Goal: Task Accomplishment & Management: Use online tool/utility

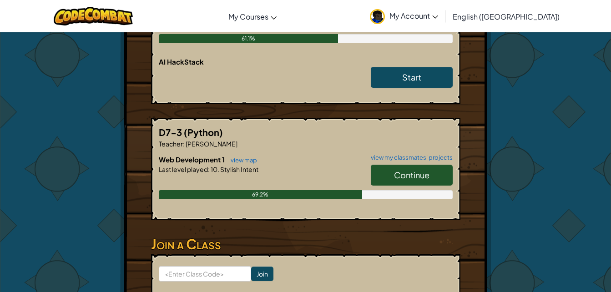
scroll to position [261, 0]
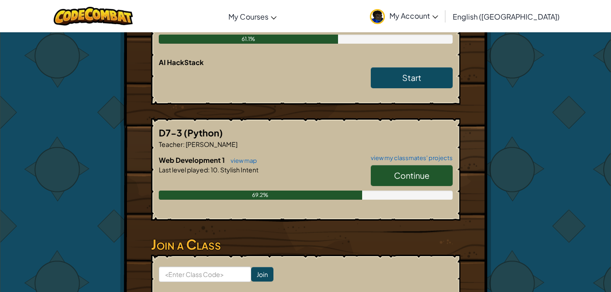
click at [424, 170] on span "Continue" at bounding box center [411, 175] width 35 height 10
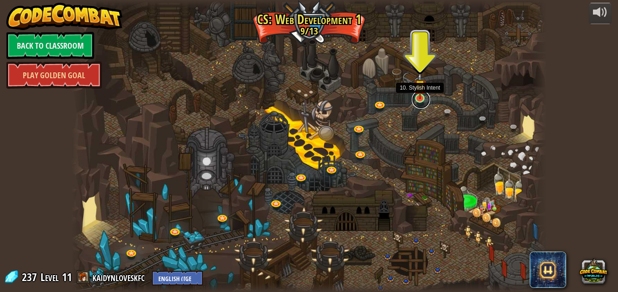
click at [417, 99] on link at bounding box center [421, 99] width 18 height 18
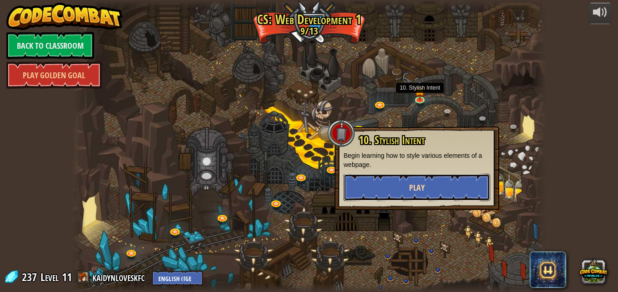
click at [420, 189] on span "Play" at bounding box center [416, 187] width 15 height 11
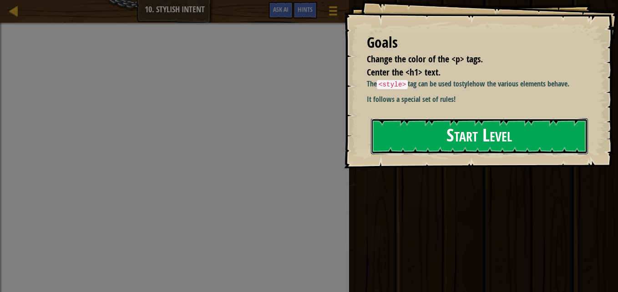
click at [421, 156] on div "Goals Change the color of the <p> tags. Center the <h1> text. The <style> tag c…" at bounding box center [481, 84] width 274 height 168
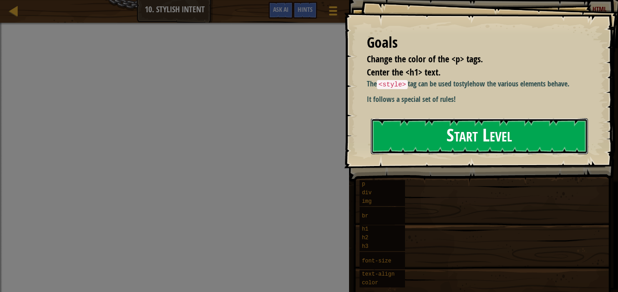
click at [436, 134] on button "Start Level" at bounding box center [479, 136] width 217 height 36
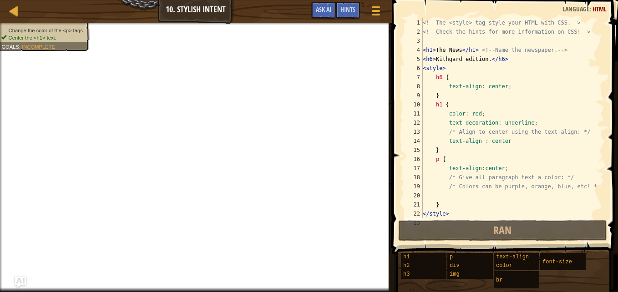
scroll to position [9, 0]
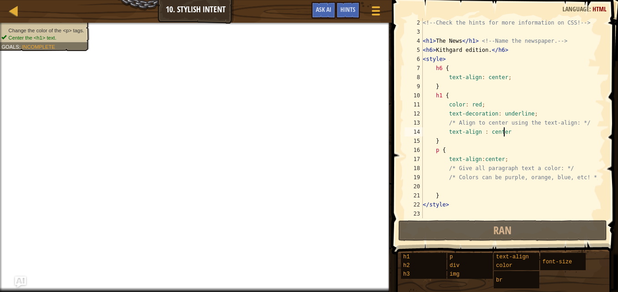
click at [511, 132] on div "<!-- Check the hints for more information on CSS! --> < h1 > The News </ h1 > <…" at bounding box center [509, 127] width 176 height 218
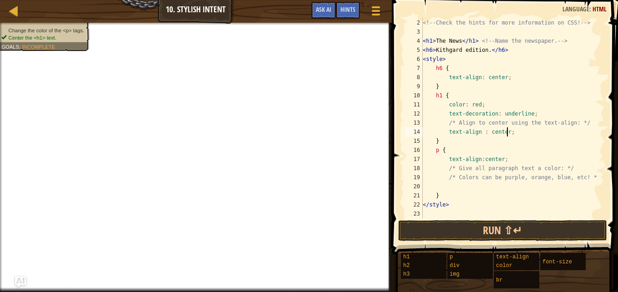
click at [457, 153] on div "<!-- Check the hints for more information on CSS! --> < h1 > The News </ h1 > <…" at bounding box center [509, 127] width 176 height 218
click at [487, 196] on div "<!-- Check the hints for more information on CSS! --> < h1 > The News </ h1 > <…" at bounding box center [509, 127] width 176 height 218
type textarea "}"
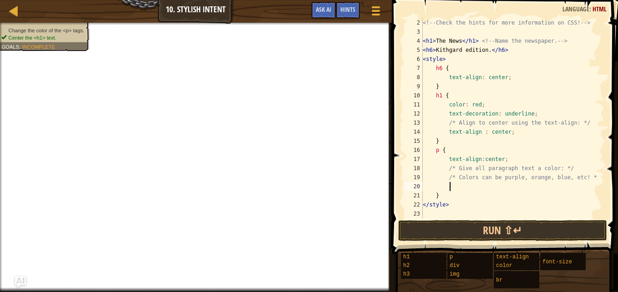
click at [490, 188] on div "<!-- Check the hints for more information on CSS! --> < h1 > The News </ h1 > <…" at bounding box center [509, 127] width 176 height 218
type textarea "/"
type textarea "h"
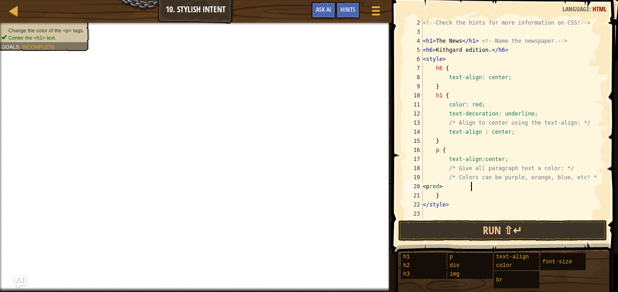
click at [456, 188] on div "<!-- Check the hints for more information on CSS! --> < h1 > The News </ h1 > <…" at bounding box center [509, 127] width 176 height 218
click at [477, 191] on div "<!-- Check the hints for more information on CSS! --> < h1 > The News </ h1 > <…" at bounding box center [509, 127] width 176 height 218
type textarea "}"
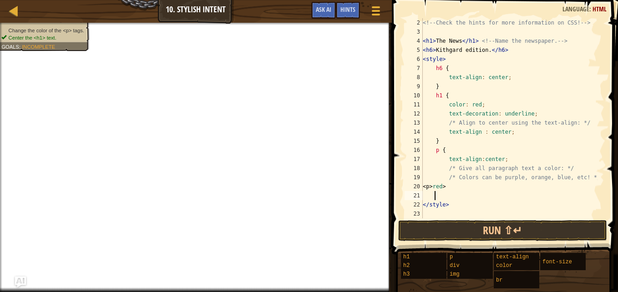
click at [477, 191] on div "<!-- Check the hints for more information on CSS! --> < h1 > The News </ h1 > <…" at bounding box center [509, 127] width 176 height 218
click at [476, 185] on div "<!-- Check the hints for more information on CSS! --> < h1 > The News </ h1 > <…" at bounding box center [509, 127] width 176 height 218
type textarea "<"
click at [449, 158] on div "<!-- Check the hints for more information on CSS! --> < h1 > The News </ h1 > <…" at bounding box center [509, 127] width 176 height 218
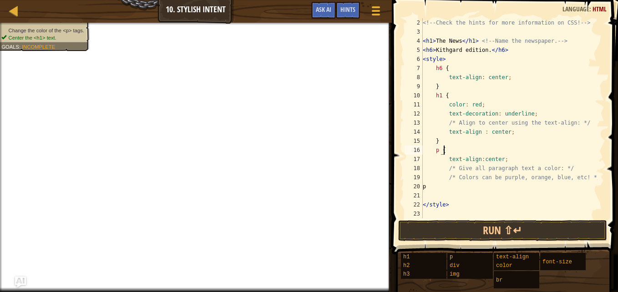
click at [454, 152] on div "<!-- Check the hints for more information on CSS! --> < h1 > The News </ h1 > <…" at bounding box center [509, 127] width 176 height 218
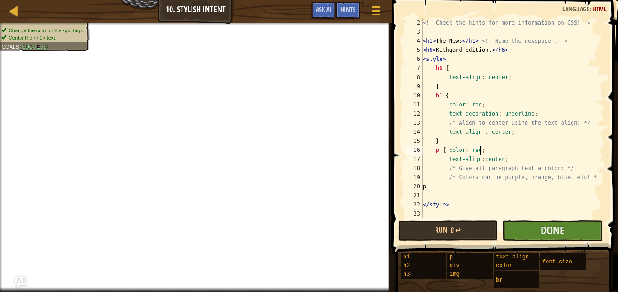
type textarea "p { color: red;"
click at [534, 234] on button "Done" at bounding box center [552, 230] width 100 height 21
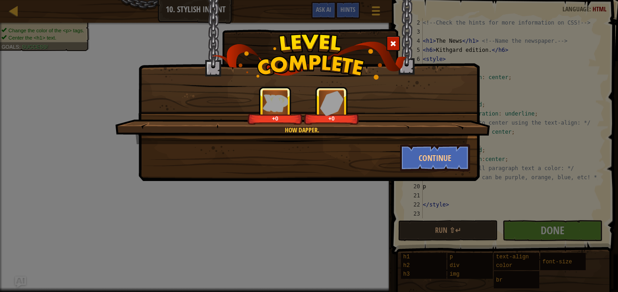
click at [442, 144] on div "How dapper. +0 +0" at bounding box center [302, 115] width 375 height 58
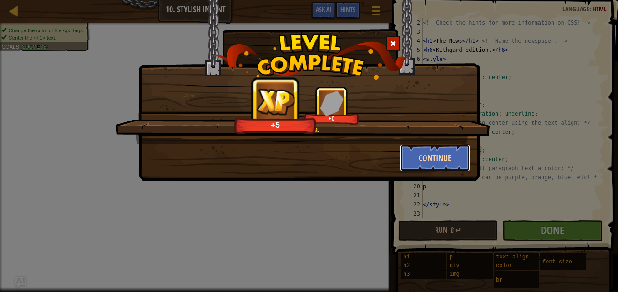
click at [444, 156] on button "Continue" at bounding box center [435, 157] width 70 height 27
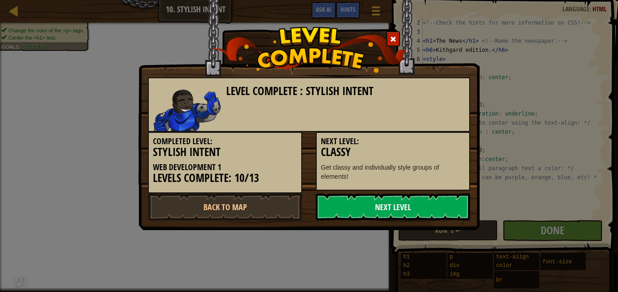
click at [389, 204] on link "Next Level" at bounding box center [393, 206] width 154 height 27
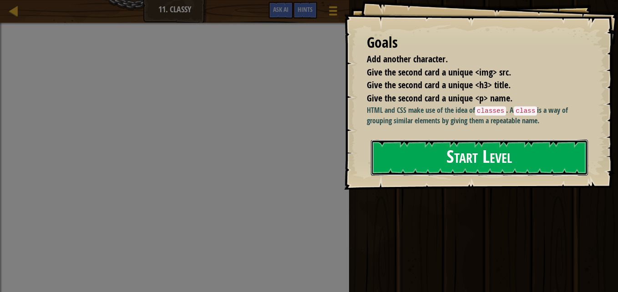
click at [416, 165] on button "Start Level" at bounding box center [479, 158] width 217 height 36
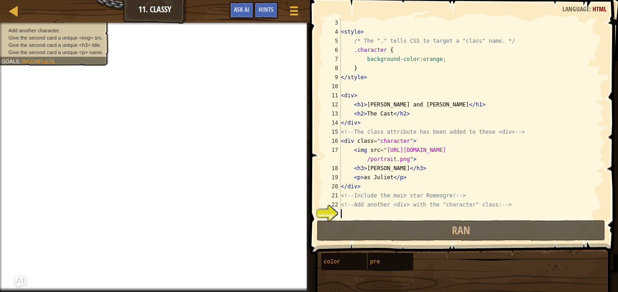
scroll to position [18, 0]
click at [417, 52] on div "< style > /* The "." tells CSS to target a "class" name. */ .character { backgr…" at bounding box center [468, 127] width 258 height 218
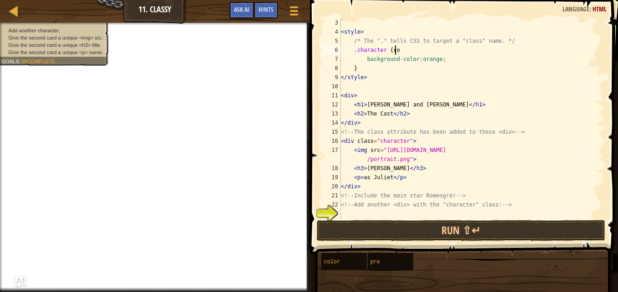
scroll to position [4, 4]
type textarea ".character {"
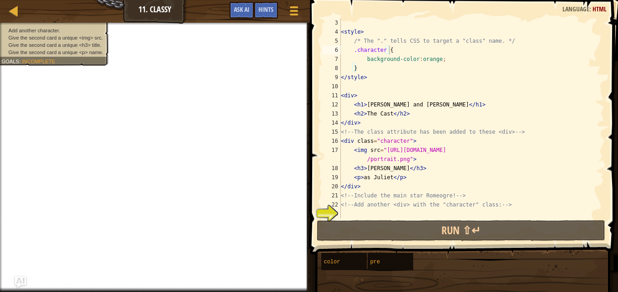
scroll to position [4, 0]
click at [365, 216] on div "< style > /* The "." tells CSS to target a "class" name. */ .character { backgr…" at bounding box center [468, 127] width 258 height 218
click at [298, 9] on div at bounding box center [293, 10] width 12 height 13
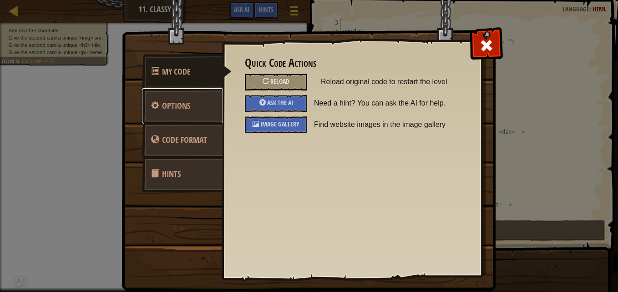
click at [170, 110] on span "Options" at bounding box center [176, 105] width 28 height 11
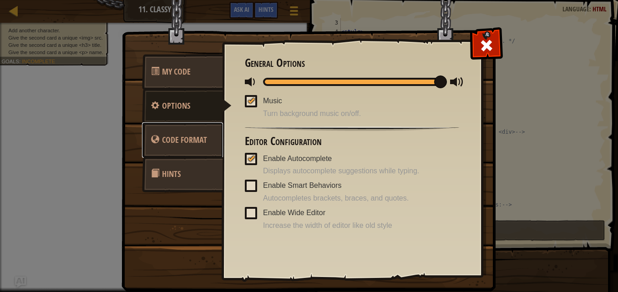
click at [191, 134] on span "Code Format" at bounding box center [184, 139] width 45 height 11
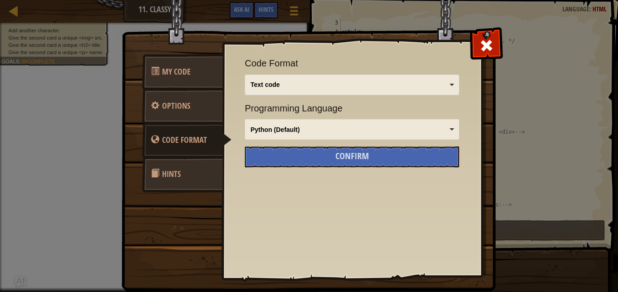
click at [209, 164] on link "Hints" at bounding box center [182, 173] width 81 height 35
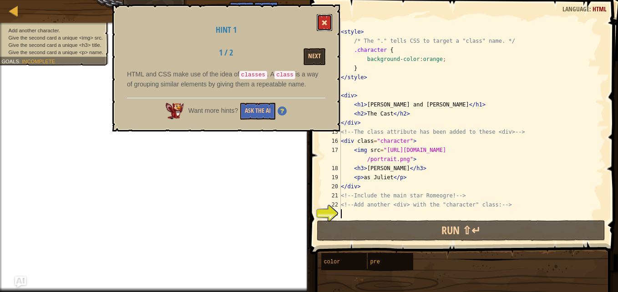
click at [322, 15] on button at bounding box center [324, 22] width 15 height 17
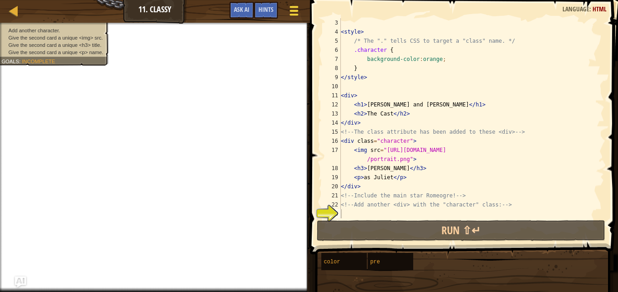
click at [297, 10] on span at bounding box center [293, 11] width 9 height 2
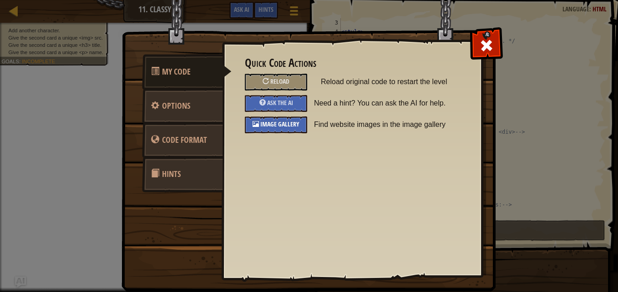
click at [287, 132] on div "Image Gallery" at bounding box center [276, 124] width 62 height 17
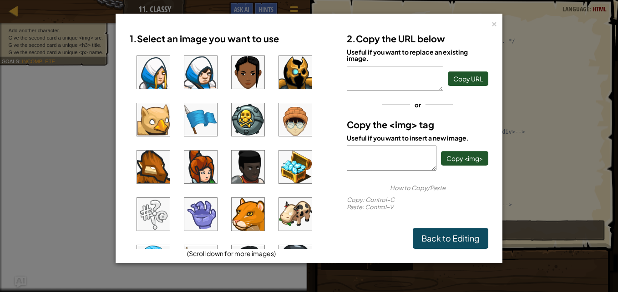
click at [289, 79] on img at bounding box center [295, 72] width 33 height 33
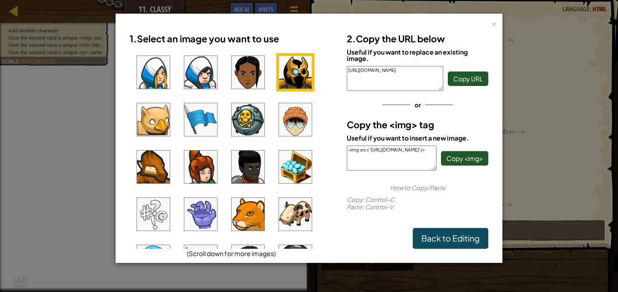
click at [158, 209] on img at bounding box center [153, 214] width 33 height 33
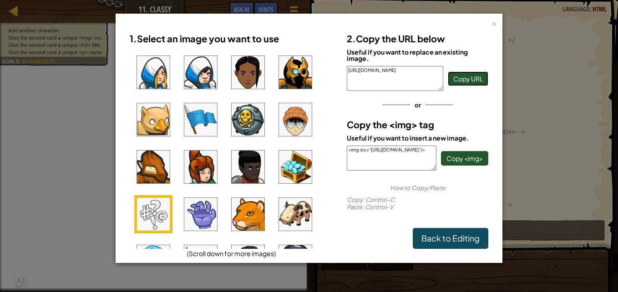
click at [467, 81] on span "Copy URL" at bounding box center [468, 79] width 30 height 8
click at [491, 25] on div "×" at bounding box center [494, 23] width 6 height 10
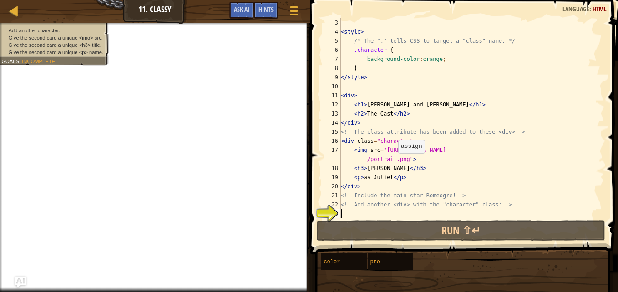
paste textarea "[URL][DOMAIN_NAME]"
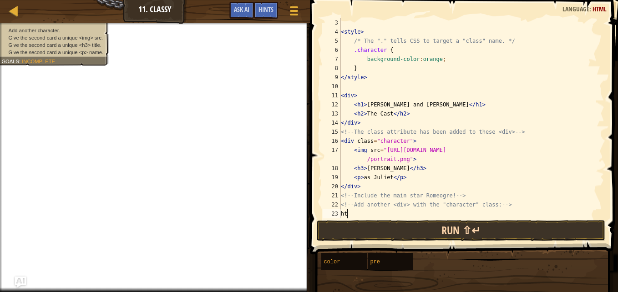
type textarea "h"
paste textarea "[URL][DOMAIN_NAME]"
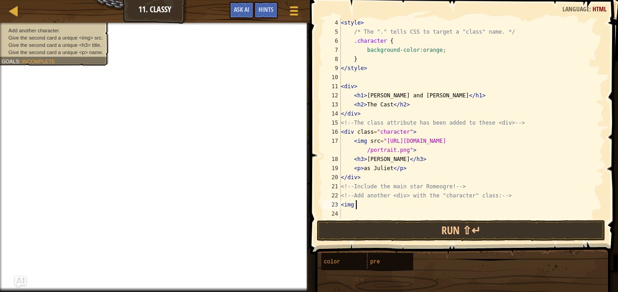
paste textarea "[URL][DOMAIN_NAME]"
type textarea "<"
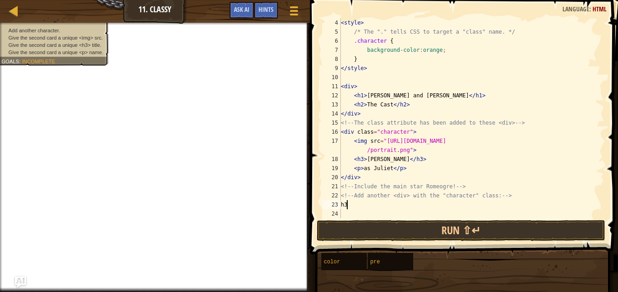
type textarea "h"
type textarea "<!-- Add another <div> with the "character" class: -->"
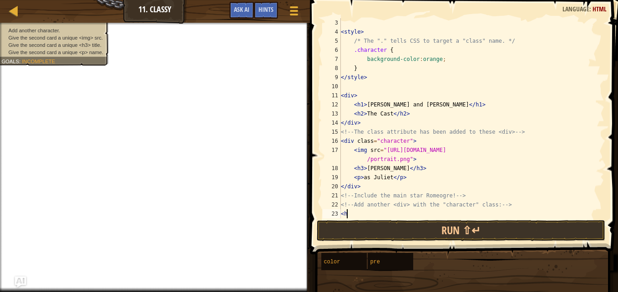
click at [416, 49] on div "< style > /* The "." tells CSS to target a "class" name. */ .character { backgr…" at bounding box center [468, 127] width 258 height 218
click at [405, 69] on div "< style > /* The "." tells CSS to target a "class" name. */ .character { backgr…" at bounding box center [468, 127] width 258 height 218
type textarea "}"
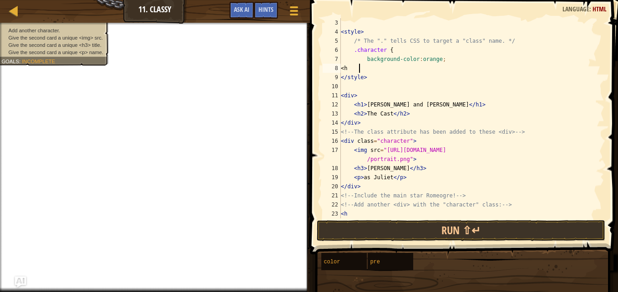
type textarea "<"
type textarea "background-color:orange"
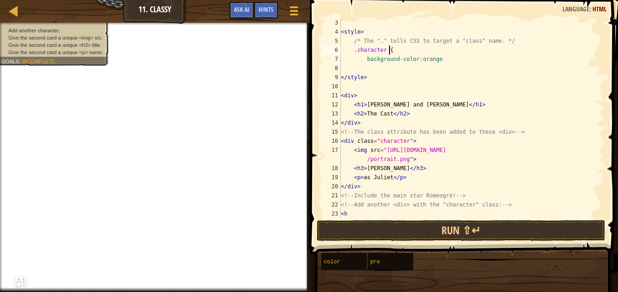
click at [402, 53] on div "< style > /* The "." tells CSS to target a "class" name. */ .character { backgr…" at bounding box center [468, 127] width 258 height 218
type textarea ".character {"
click at [301, 6] on button "Game Menu" at bounding box center [294, 12] width 24 height 22
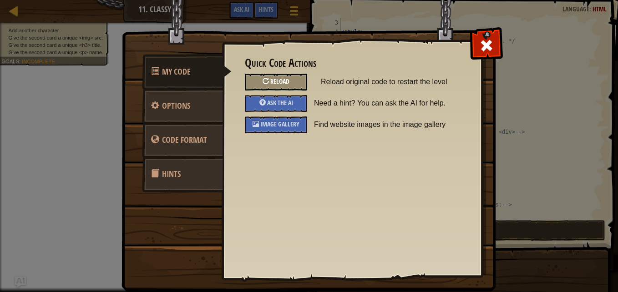
click at [280, 75] on div "Reload" at bounding box center [276, 82] width 62 height 17
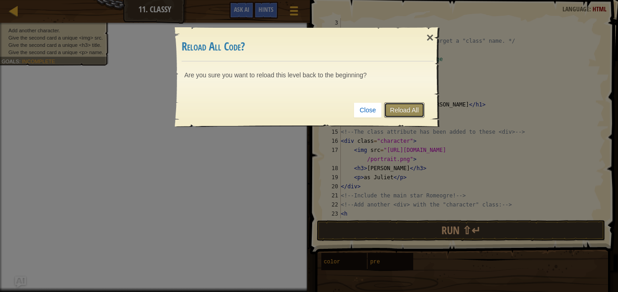
click at [414, 107] on link "Reload All" at bounding box center [404, 109] width 40 height 15
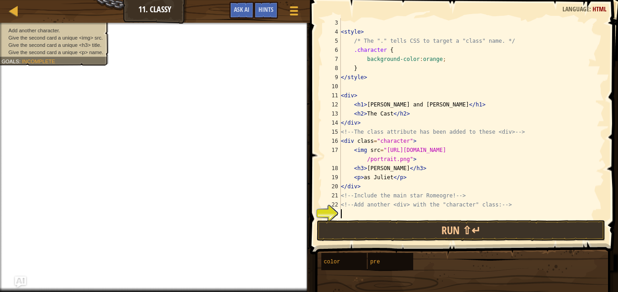
click at [354, 214] on div "< style > /* The "." tells CSS to target a "class" name. */ .character { backgr…" at bounding box center [468, 127] width 258 height 218
click at [358, 214] on div "< style > /* The "." tells CSS to target a "class" name. */ .character { backgr…" at bounding box center [468, 127] width 258 height 218
click at [415, 211] on div "< style > /* The "." tells CSS to target a "class" name. */ .character { backgr…" at bounding box center [468, 127] width 258 height 218
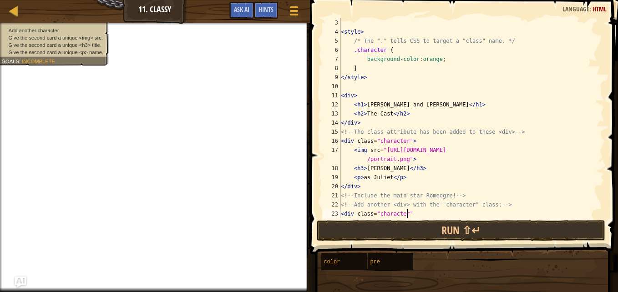
scroll to position [4, 5]
type textarea "<div class="character">"
click at [421, 214] on div "< style > /* The "." tells CSS to target a "class" name. */ .character { backgr…" at bounding box center [468, 127] width 258 height 218
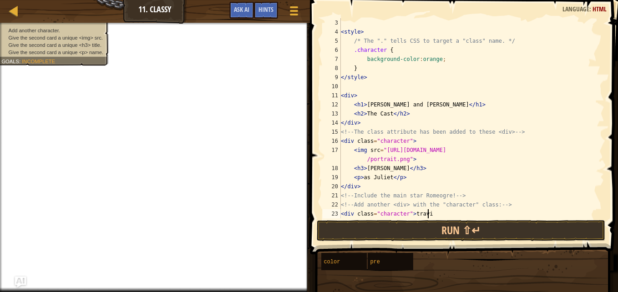
type textarea "<div class="character"> [PERSON_NAME]"
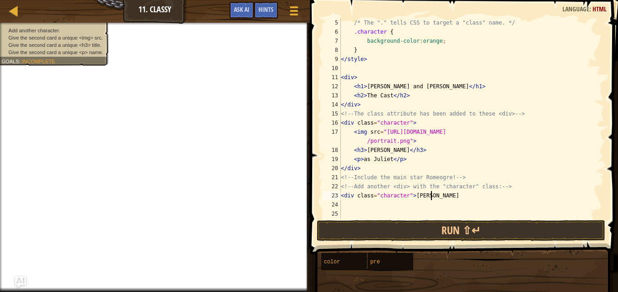
scroll to position [36, 0]
click at [361, 213] on div "/* The "." tells CSS to target a "class" name. */ .character { background-color…" at bounding box center [468, 127] width 258 height 218
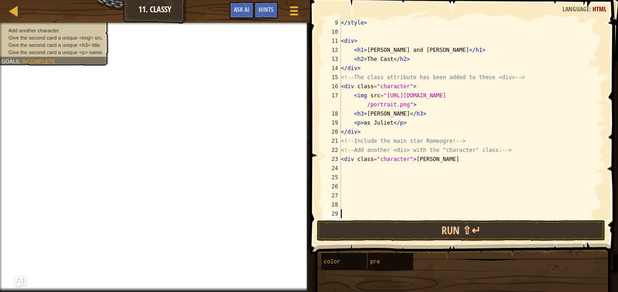
scroll to position [64, 0]
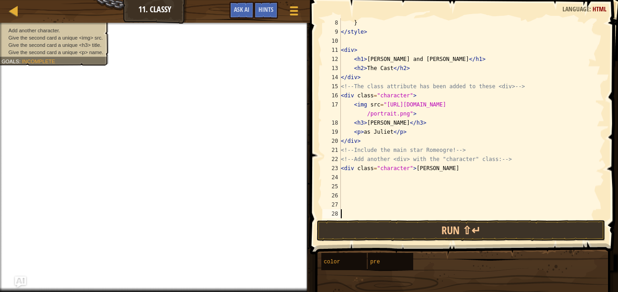
click at [403, 183] on div "} </ style > < div > < h1 > [PERSON_NAME] and [PERSON_NAME] </ h1 > < h2 > The …" at bounding box center [468, 127] width 258 height 218
click at [399, 181] on div "} </ style > < div > < h1 > [PERSON_NAME] and [PERSON_NAME] </ h1 > < h2 > The …" at bounding box center [468, 127] width 258 height 218
click at [442, 172] on div "} </ style > < div > < h1 > [PERSON_NAME] and [PERSON_NAME] </ h1 > < h2 > The …" at bounding box center [468, 127] width 258 height 218
type textarea "<div class="character"> [PERSON_NAME]"
click at [373, 186] on div "} </ style > < div > < h1 > [PERSON_NAME] and [PERSON_NAME] </ h1 > < h2 > The …" at bounding box center [468, 127] width 258 height 218
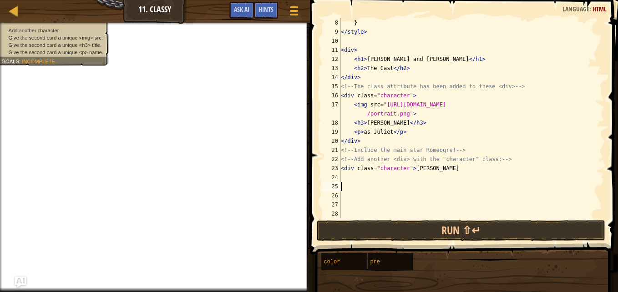
click at [374, 181] on div "} </ style > < div > < h1 > [PERSON_NAME] and [PERSON_NAME] </ h1 > < h2 > The …" at bounding box center [468, 127] width 258 height 218
paste textarea "[URL][DOMAIN_NAME]"
type textarea "<img src=[URL][DOMAIN_NAME]"
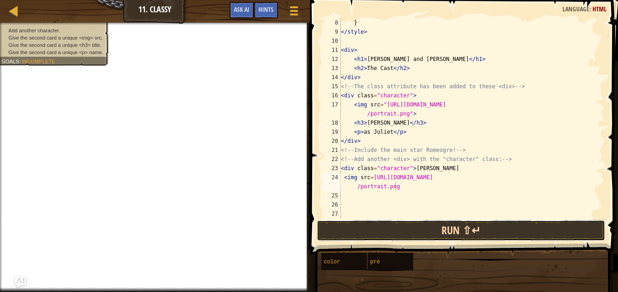
click at [440, 226] on button "Run ⇧↵" at bounding box center [461, 230] width 288 height 21
click at [427, 226] on button "Run ⇧↵" at bounding box center [461, 230] width 288 height 21
type textarea "h"
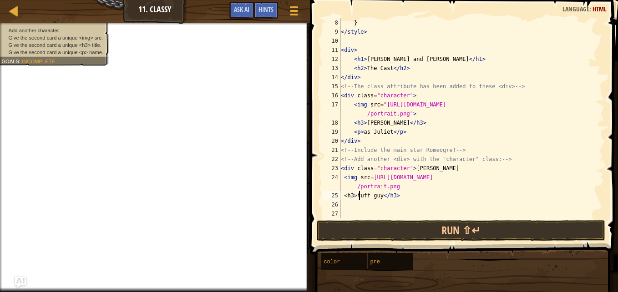
click at [358, 195] on div "} </ style > < div > < h1 > [PERSON_NAME] and [PERSON_NAME] </ h1 > < h2 > The …" at bounding box center [468, 127] width 258 height 218
type textarea "<h3>tuff guy</h3>"
click at [413, 203] on div "} </ style > < div > < h1 > [PERSON_NAME] and [PERSON_NAME] </ h1 > < h2 > The …" at bounding box center [468, 127] width 258 height 218
click at [408, 196] on div "} </ style > < div > < h1 > [PERSON_NAME] and [PERSON_NAME] </ h1 > < h2 > The …" at bounding box center [468, 127] width 258 height 218
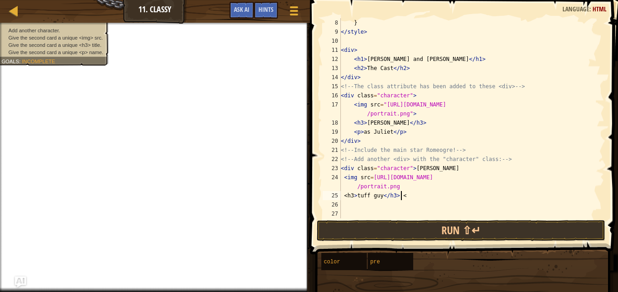
scroll to position [4, 4]
type textarea "<h3>tuff guy</h3>"
click at [378, 194] on div "} </ style > < div > < h1 > [PERSON_NAME] and [PERSON_NAME] </ h1 > < h2 > The …" at bounding box center [468, 127] width 258 height 218
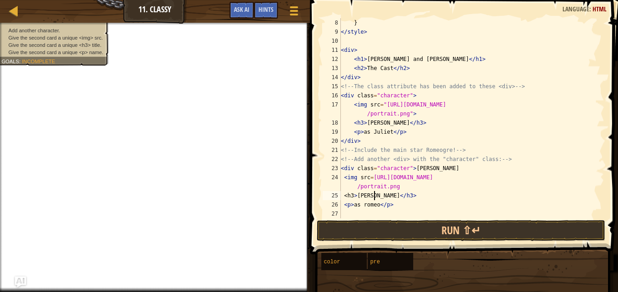
click at [407, 202] on div "} </ style > < div > < h1 > [PERSON_NAME] and [PERSON_NAME] </ h1 > < h2 > The …" at bounding box center [468, 127] width 258 height 218
click at [437, 167] on div "} </ style > < div > < h1 > [PERSON_NAME] and [PERSON_NAME] </ h1 > < h2 > The …" at bounding box center [468, 127] width 258 height 218
click at [357, 192] on div "} </ style > < div > < h1 > [PERSON_NAME] and [PERSON_NAME] </ h1 > < h2 > The …" at bounding box center [468, 127] width 258 height 218
click at [401, 204] on div "} </ style > < div > < h1 > [PERSON_NAME] and [PERSON_NAME] </ h1 > < h2 > The …" at bounding box center [468, 127] width 258 height 218
type textarea "<p> as [PERSON_NAME] </p>"
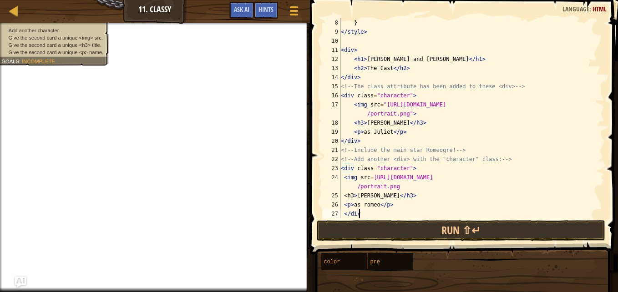
scroll to position [4, 1]
type textarea "</div>"
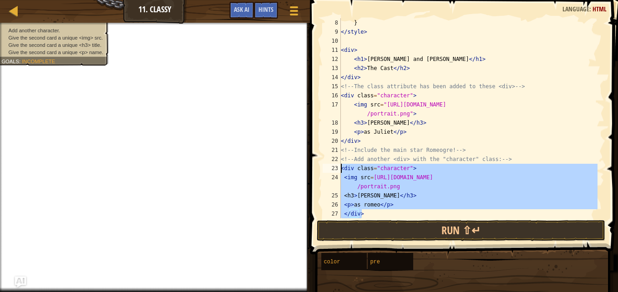
drag, startPoint x: 366, startPoint y: 212, endPoint x: 326, endPoint y: 168, distance: 59.3
click at [326, 168] on div "</div> 8 9 10 11 12 13 14 15 16 17 18 19 20 21 22 23 24 25 26 27 28 } </ style …" at bounding box center [462, 118] width 283 height 200
type textarea "<div class="character"> <img src=[URL][DOMAIN_NAME]"
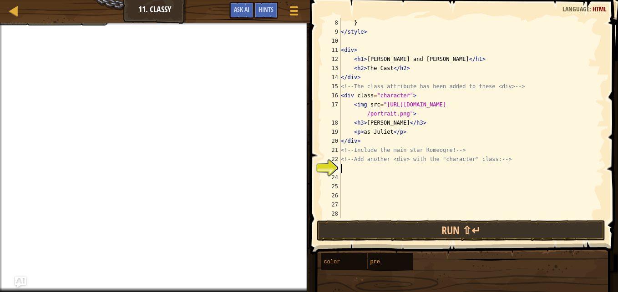
click at [354, 168] on div "} </ style > < div > < h1 > [PERSON_NAME] and [PERSON_NAME] </ h1 > < h2 > The …" at bounding box center [468, 127] width 258 height 218
paste textarea "</div>"
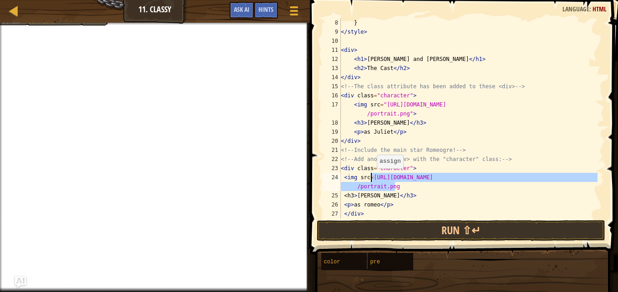
drag, startPoint x: 398, startPoint y: 189, endPoint x: 372, endPoint y: 177, distance: 28.9
click at [372, 177] on div "} </ style > < div > < h1 > [PERSON_NAME] and [PERSON_NAME] </ h1 > < h2 > The …" at bounding box center [468, 127] width 258 height 218
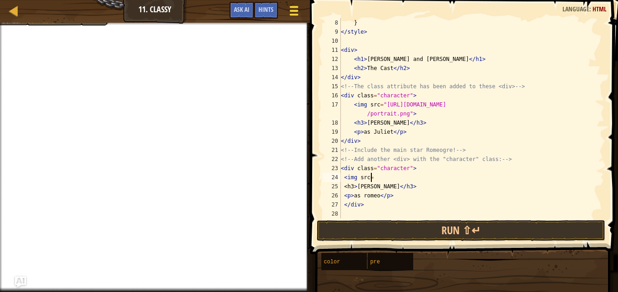
click at [294, 13] on div at bounding box center [293, 10] width 12 height 13
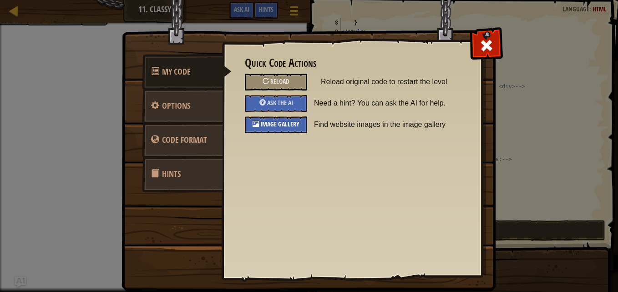
click at [278, 122] on span "Image Gallery" at bounding box center [279, 124] width 39 height 9
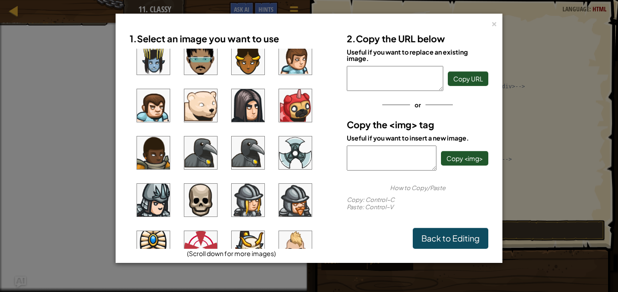
scroll to position [698, 0]
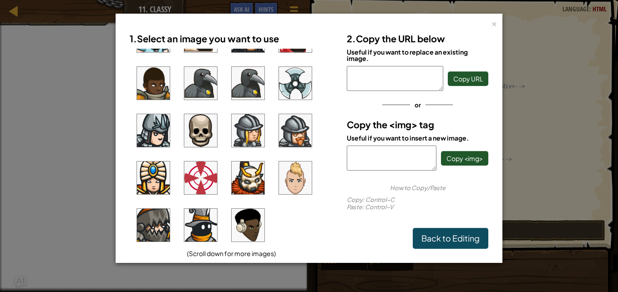
click at [152, 77] on img at bounding box center [153, 83] width 33 height 33
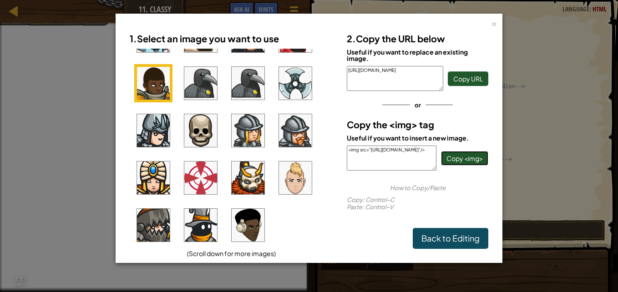
click at [454, 153] on button "Copy <img>" at bounding box center [464, 158] width 47 height 15
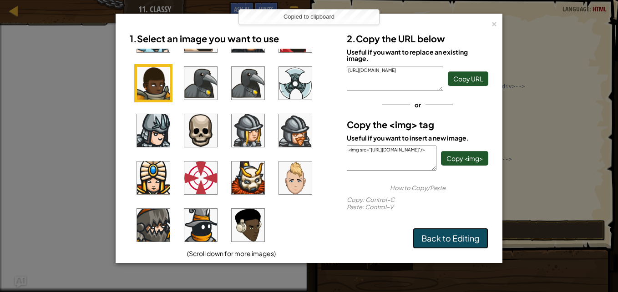
click at [434, 236] on link "Back to Editing" at bounding box center [449, 238] width 75 height 21
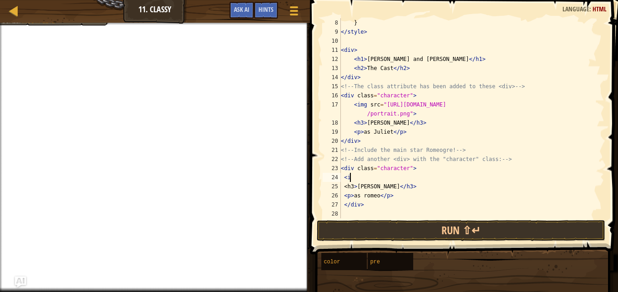
type textarea "<"
paste textarea "<img src="[URL][DOMAIN_NAME]"/>"
type textarea "<img src="[URL][DOMAIN_NAME]"/>"
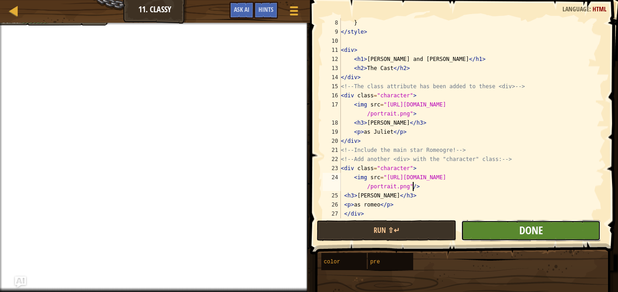
click at [525, 231] on span "Done" at bounding box center [531, 230] width 24 height 15
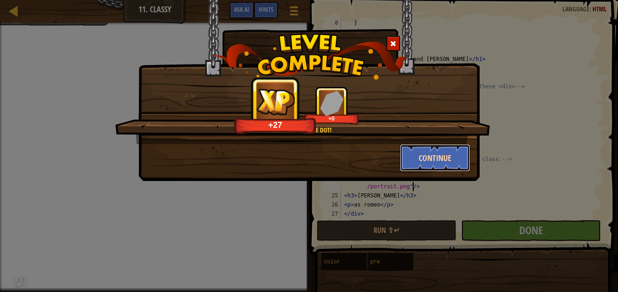
click at [437, 162] on button "Continue" at bounding box center [435, 157] width 70 height 27
